Goal: Task Accomplishment & Management: Use online tool/utility

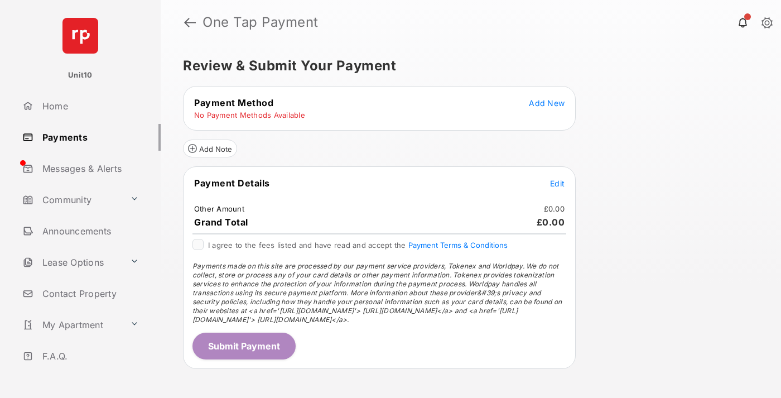
click at [547, 103] on span "Add New" at bounding box center [547, 102] width 36 height 9
